Goal: Use online tool/utility: Use online tool/utility

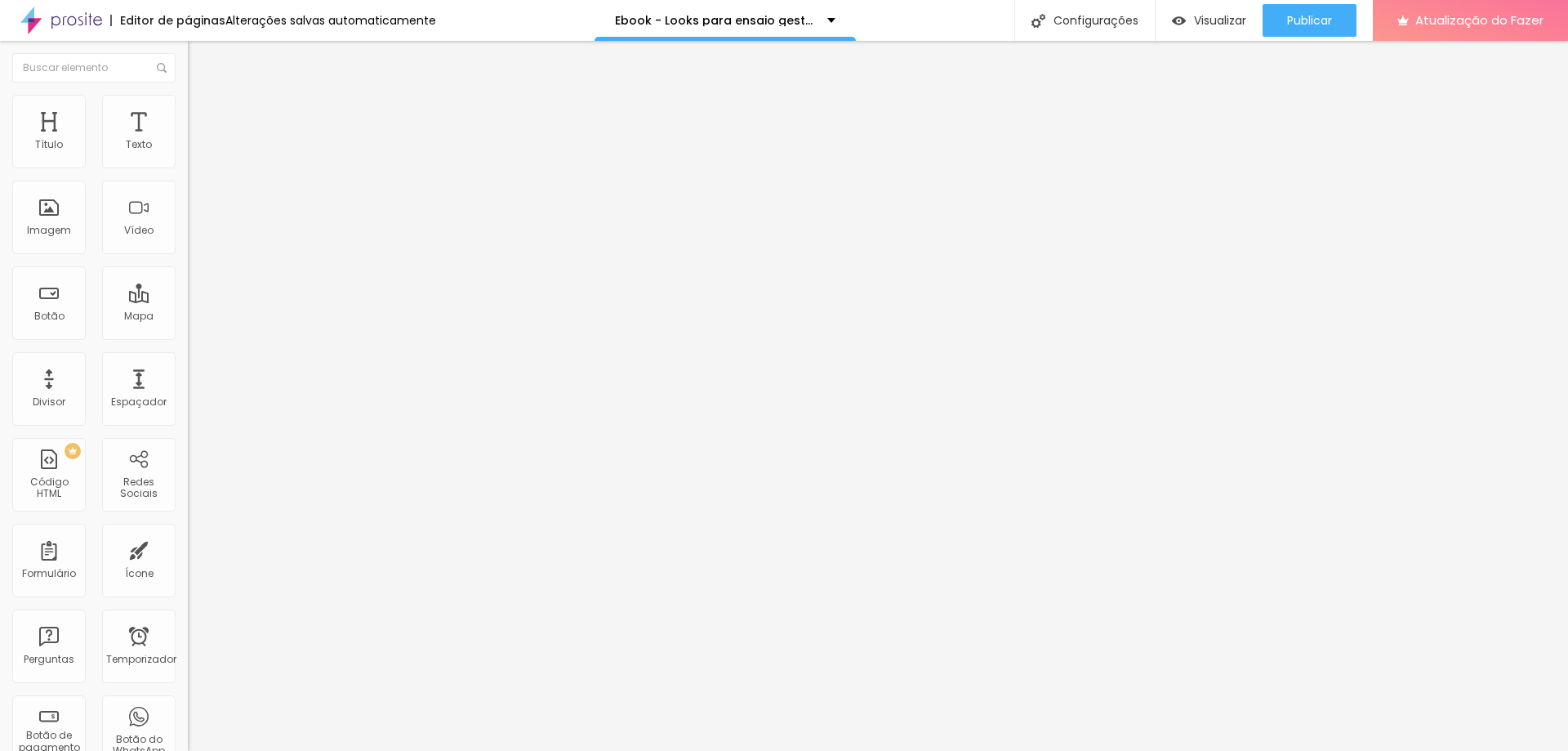
type input "50"
type input "49"
type input "48"
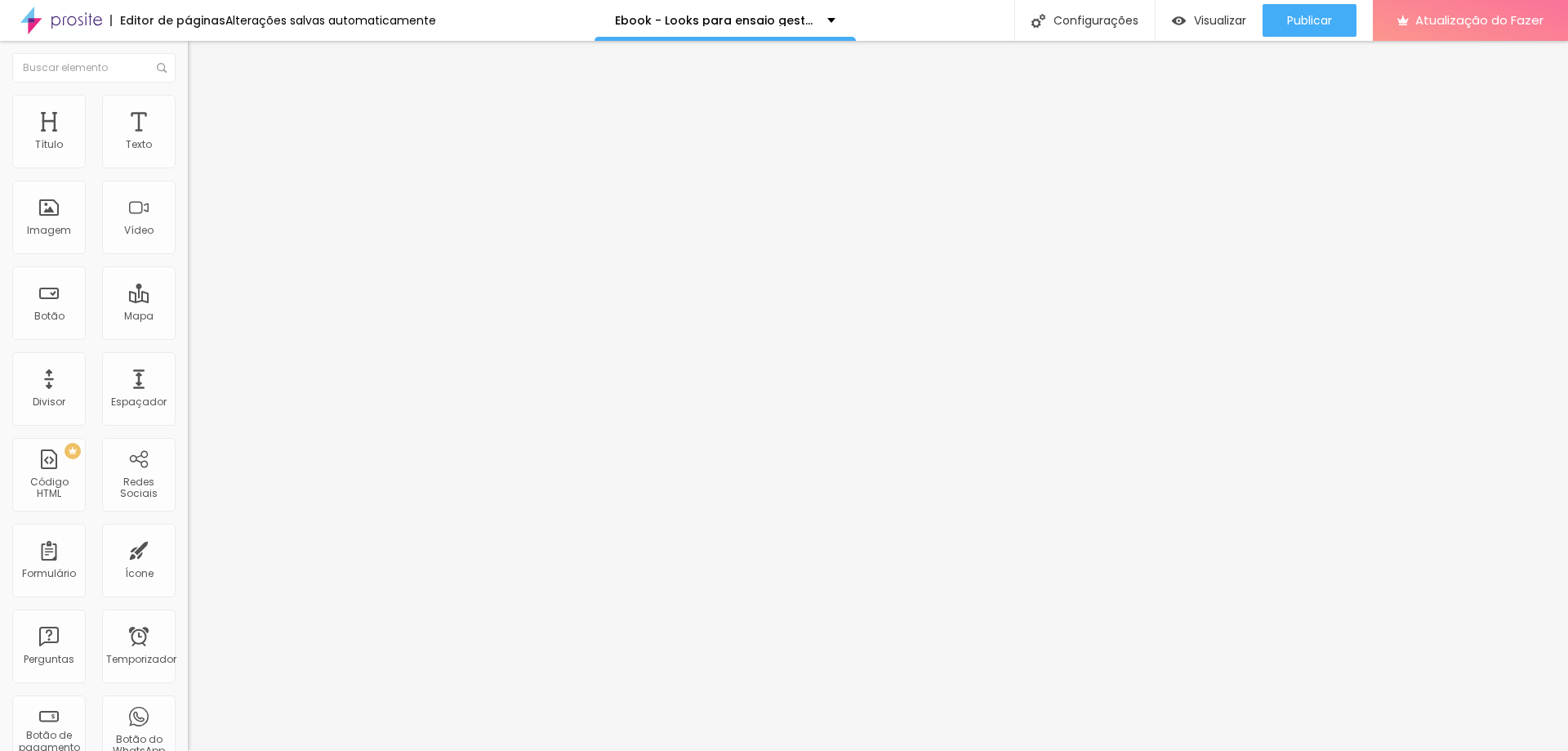
type input "48"
type input "47"
type input "45"
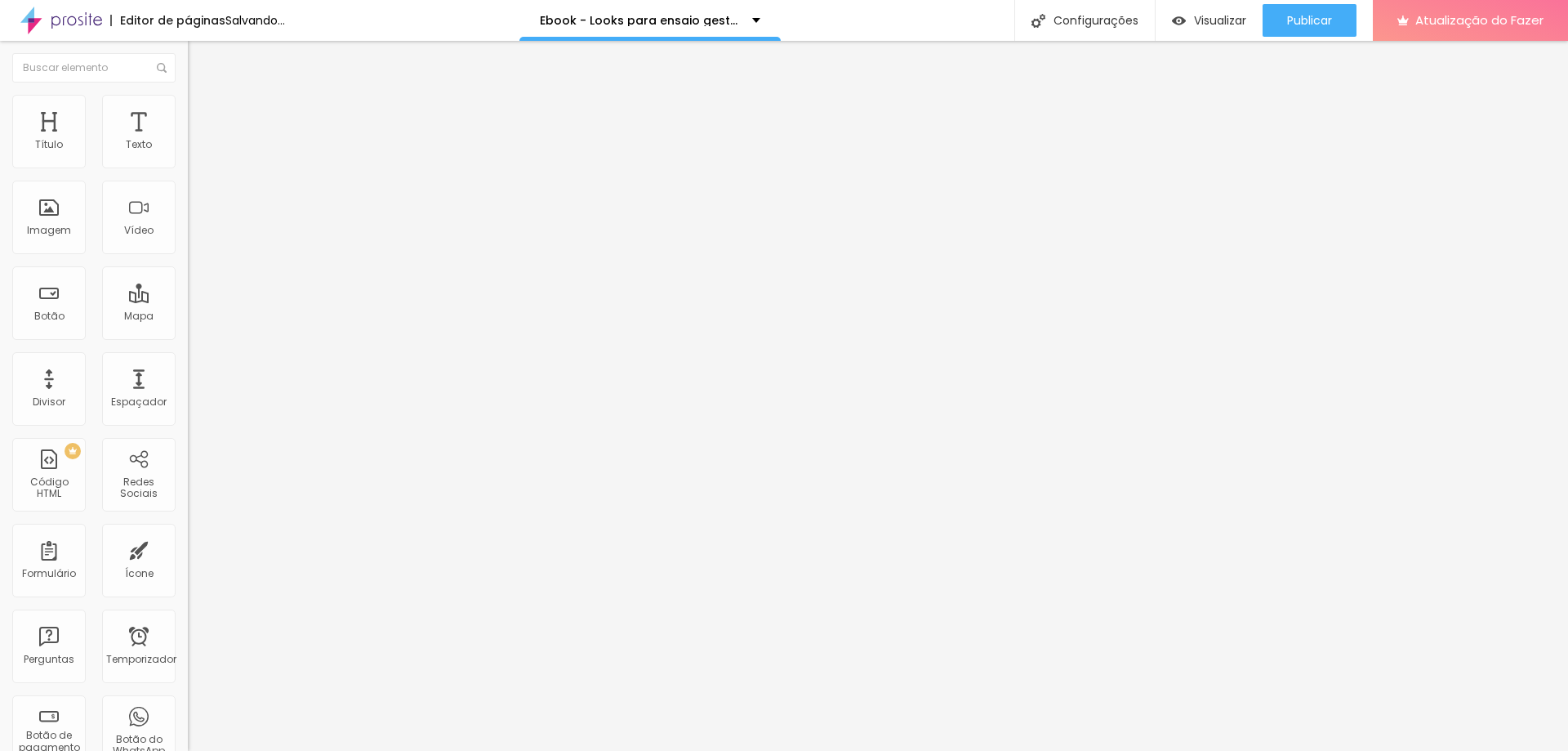
type input "43"
type input "42"
type input "40"
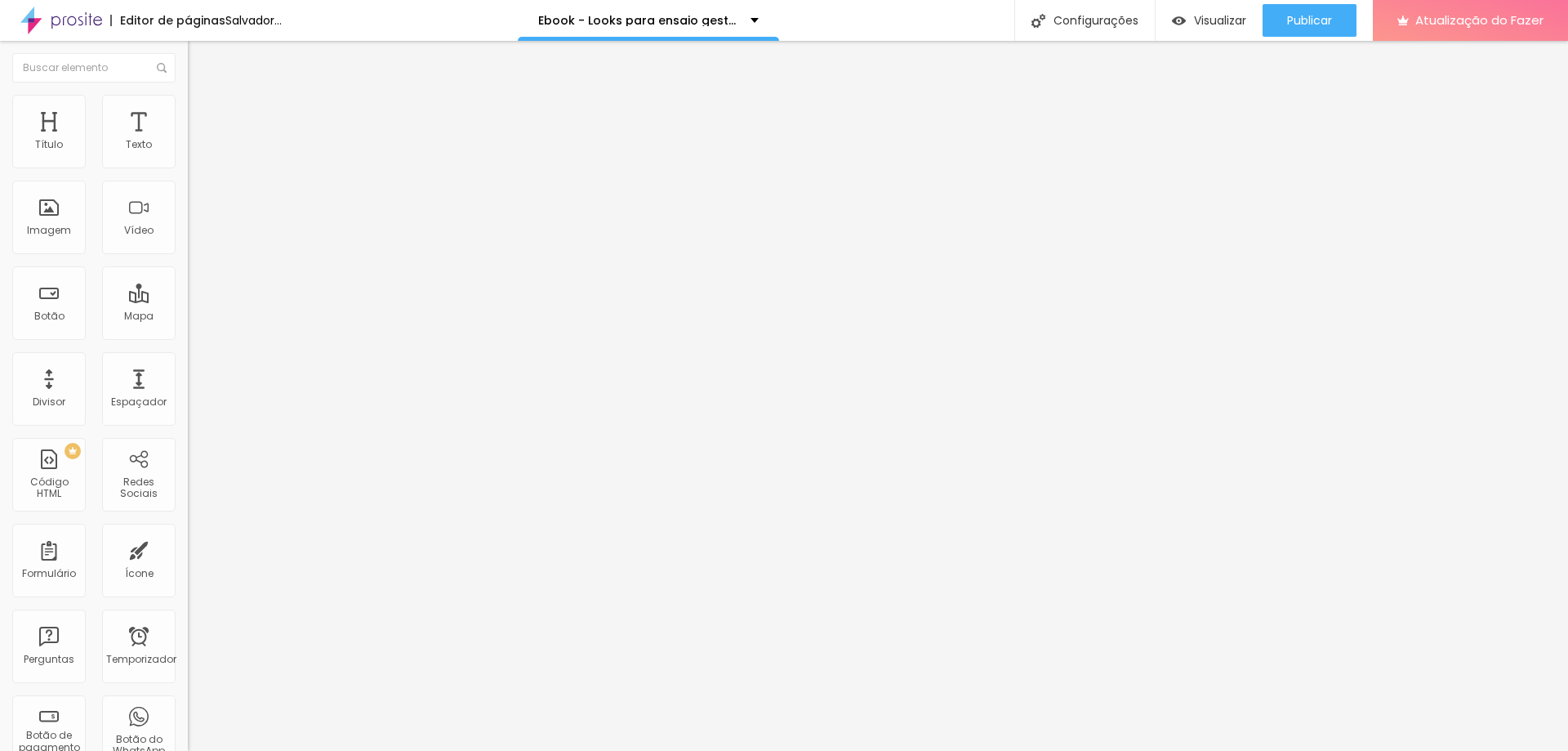
type input "40"
type input "39"
type input "37"
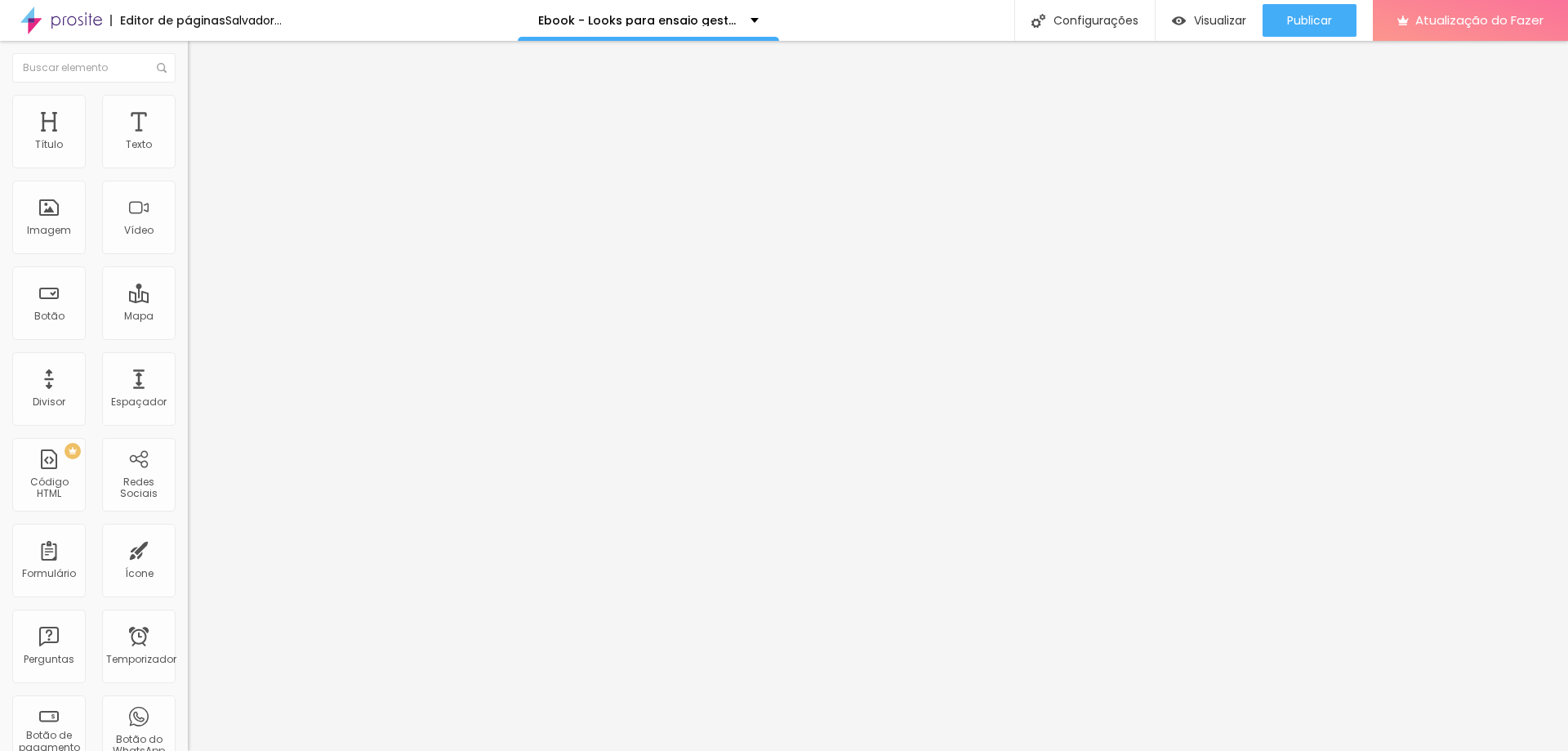
type input "36"
type input "35"
type input "34"
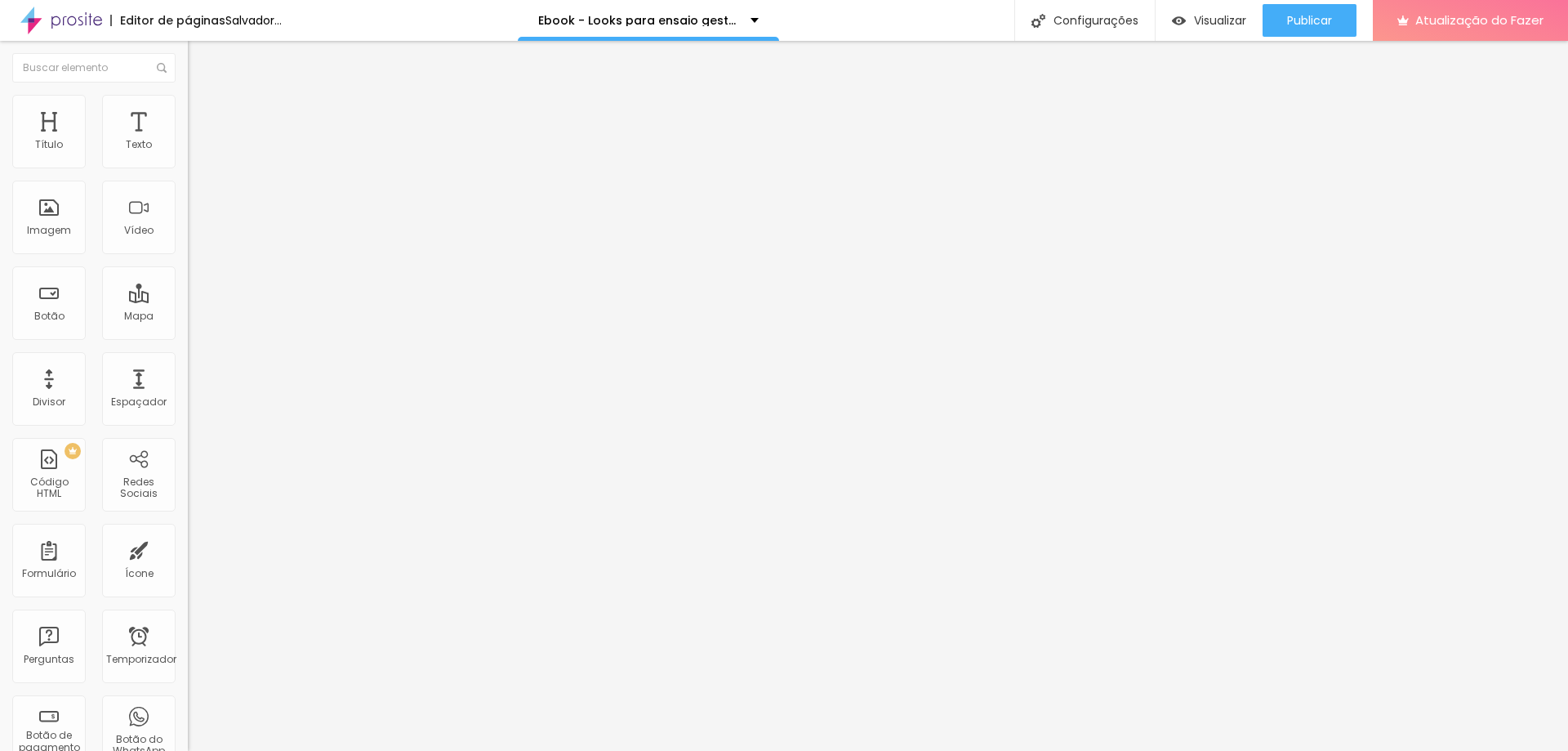
type input "34"
type input "33"
type input "32"
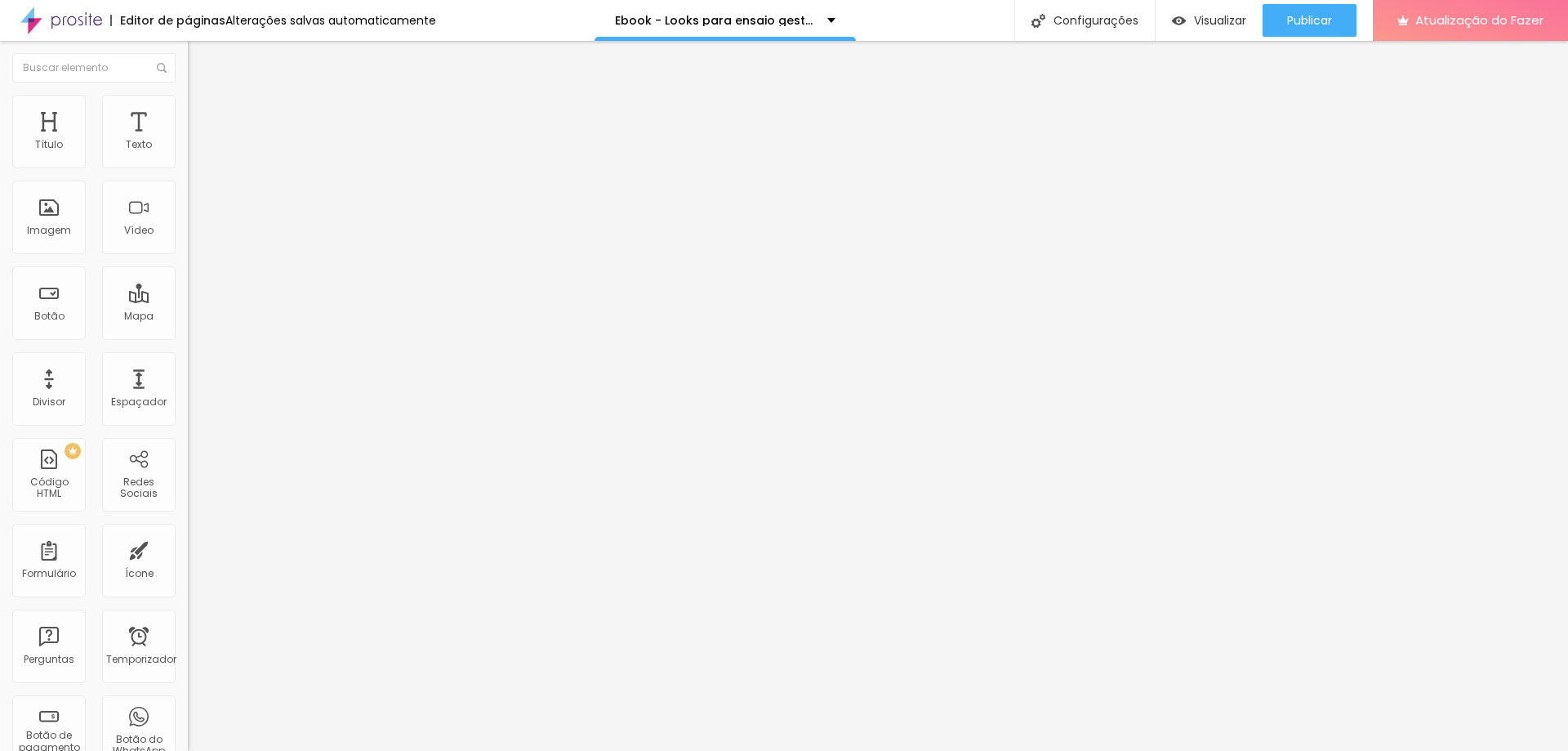
type input "31"
type input "30"
drag, startPoint x: 84, startPoint y: 346, endPoint x: 57, endPoint y: 344, distance: 27.1
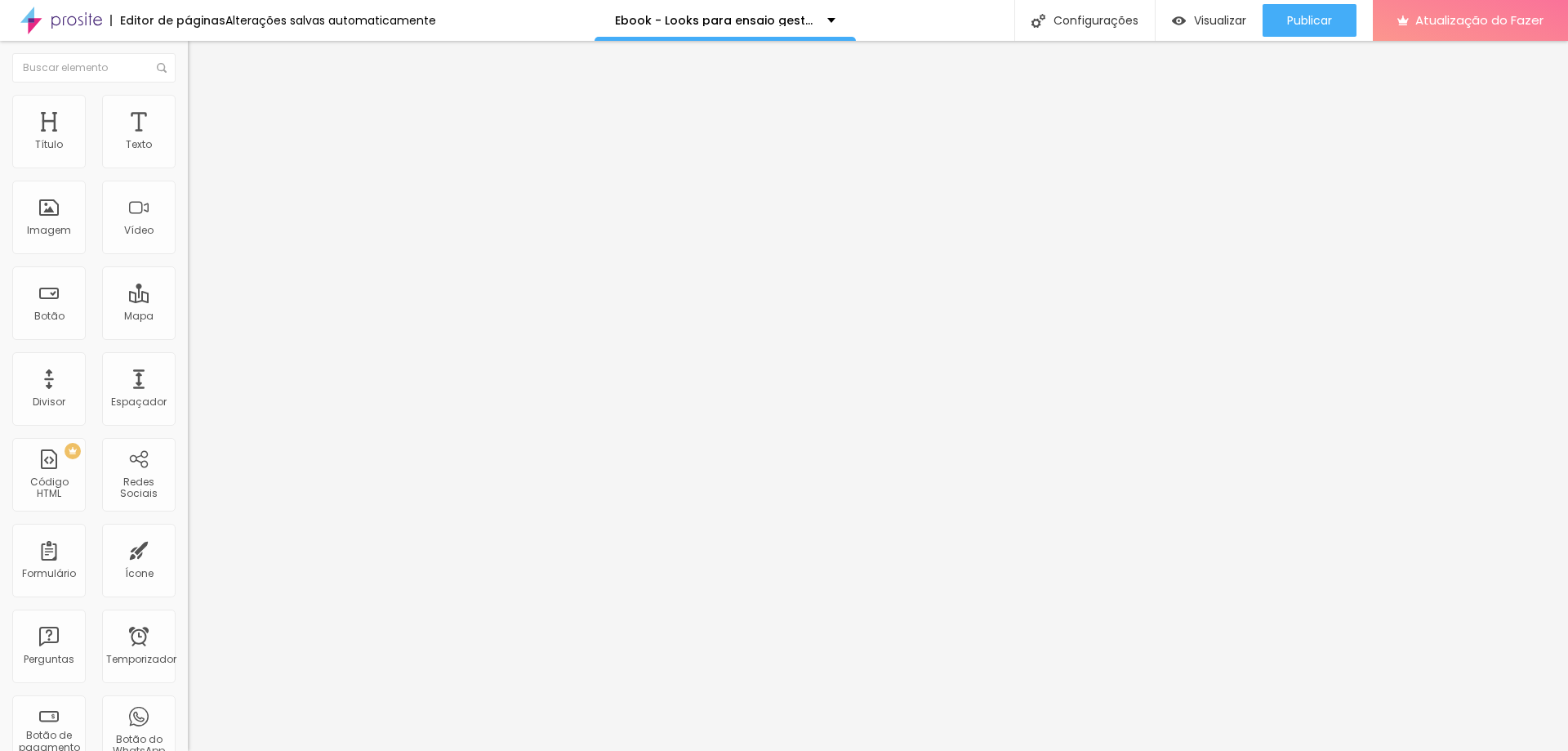
type input "30"
click at [188, 386] on input "range" at bounding box center [241, 392] width 105 height 13
